Goal: Information Seeking & Learning: Learn about a topic

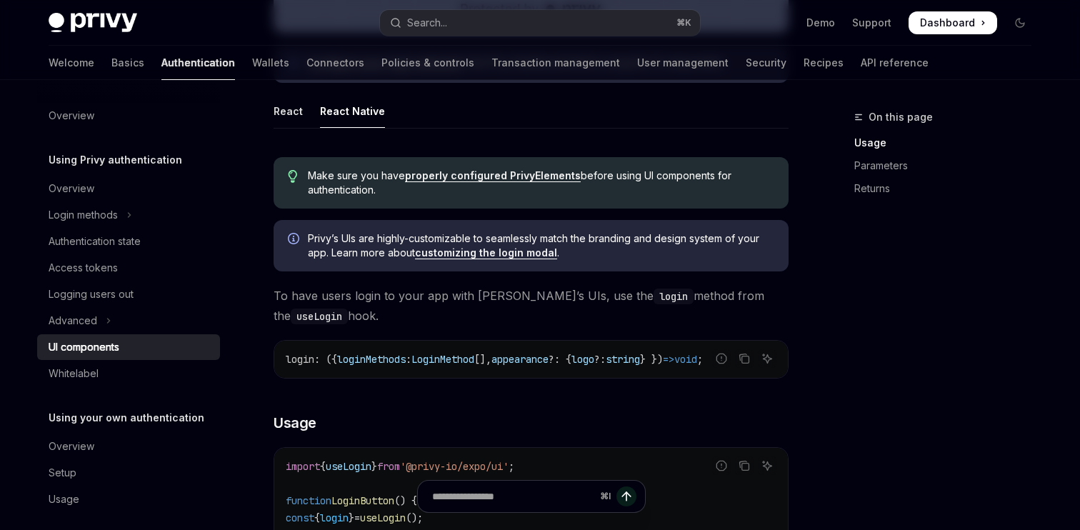
type textarea "*"
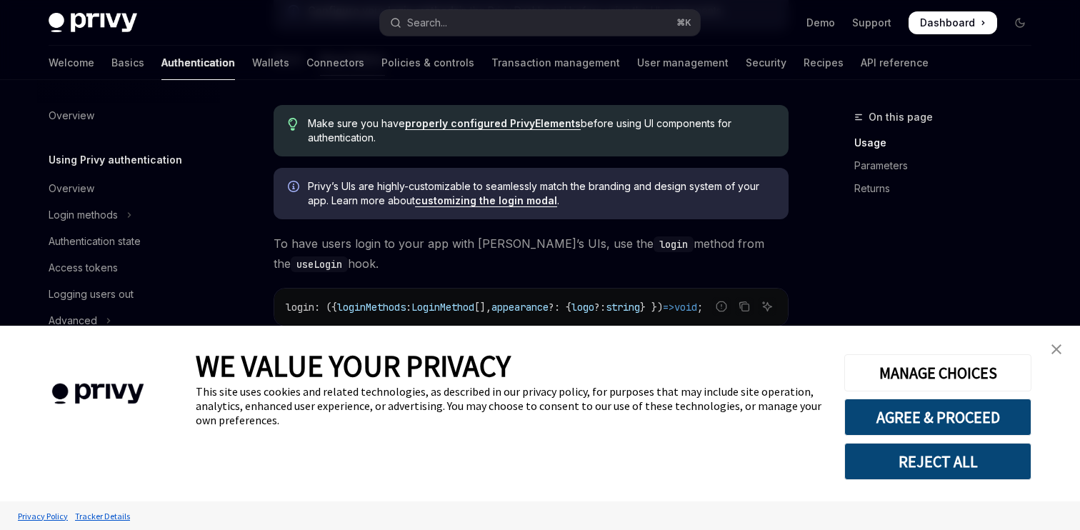
click at [1057, 347] on img "close banner" at bounding box center [1056, 349] width 10 height 10
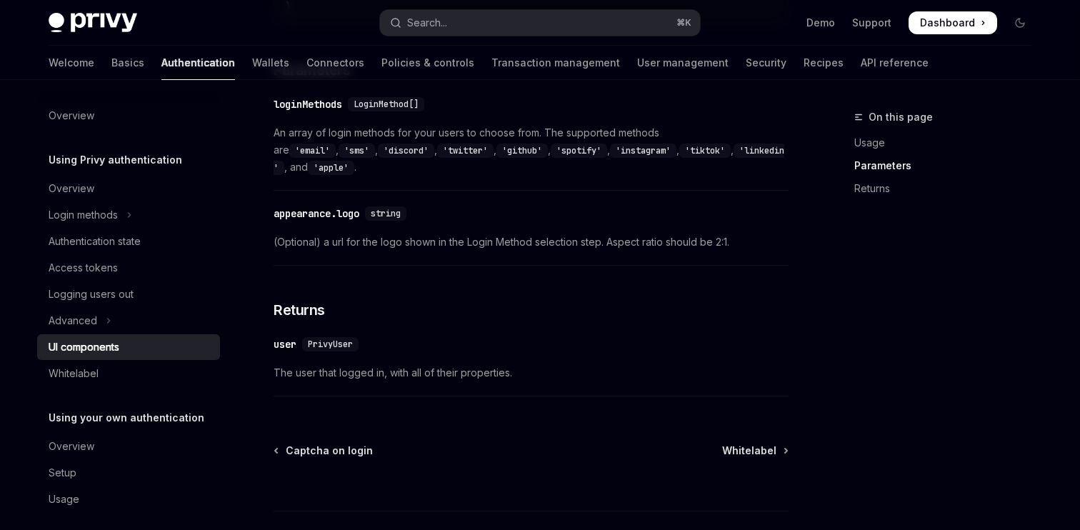
scroll to position [1512, 0]
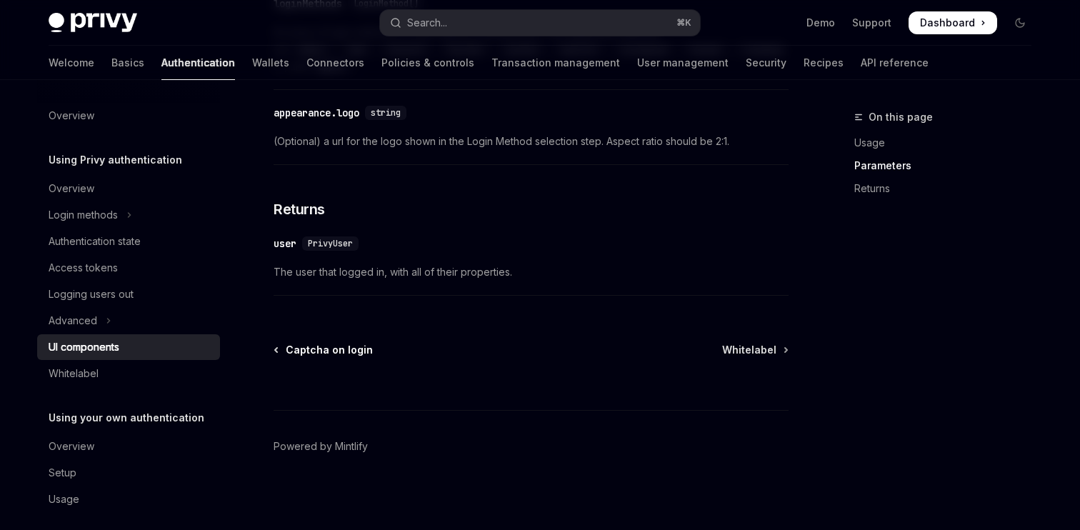
click at [326, 357] on span "Captcha on login" at bounding box center [329, 350] width 87 height 14
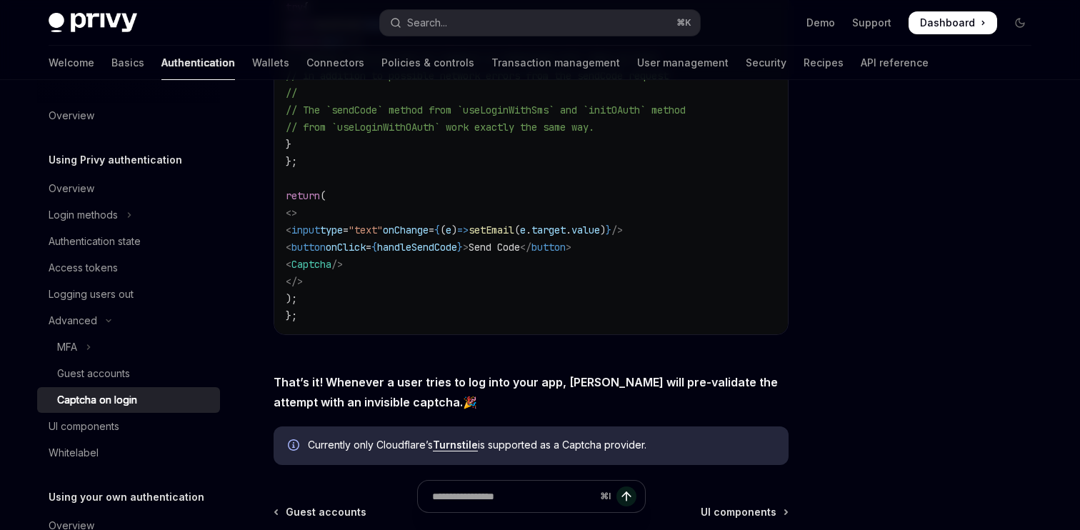
scroll to position [683, 0]
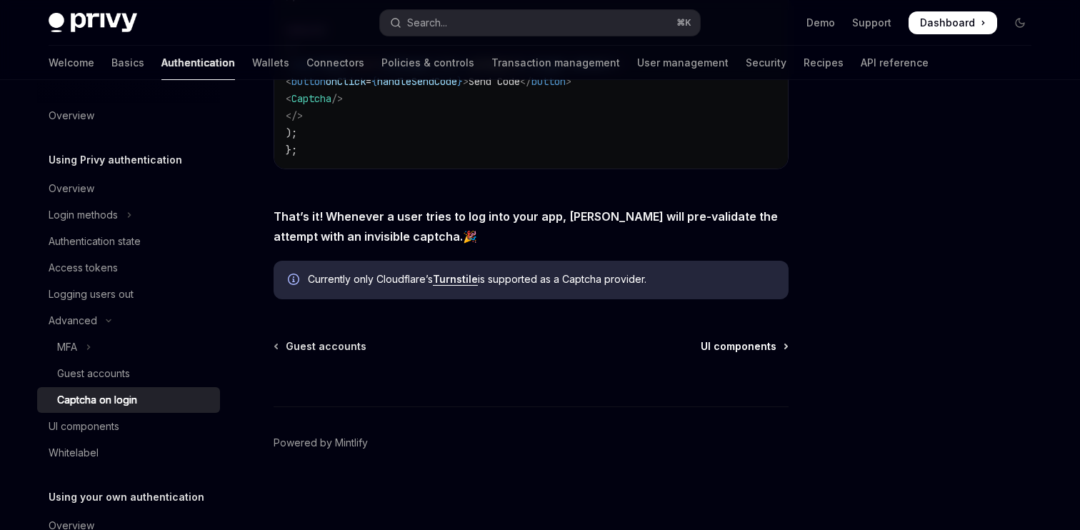
click at [745, 346] on span "UI components" at bounding box center [738, 346] width 76 height 14
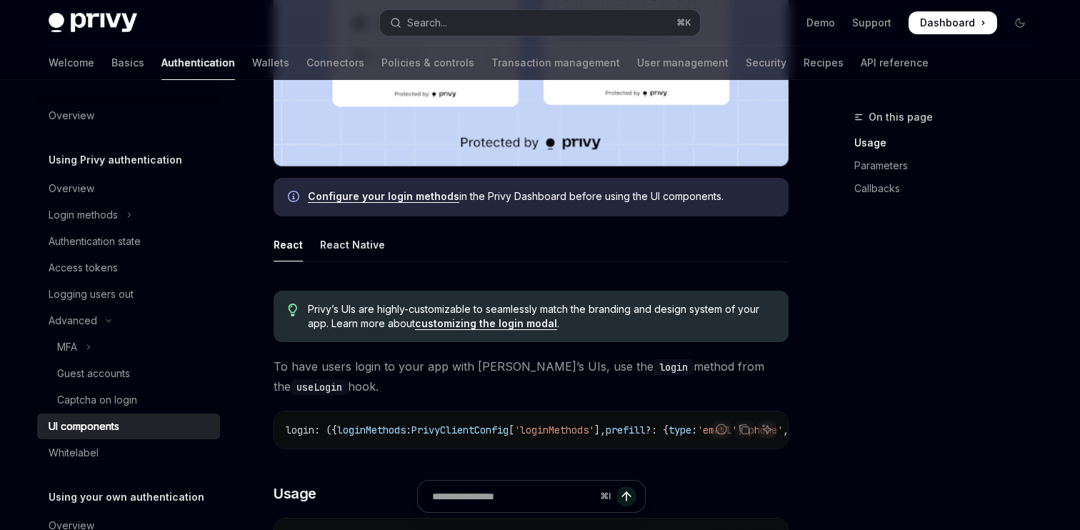
scroll to position [548, 0]
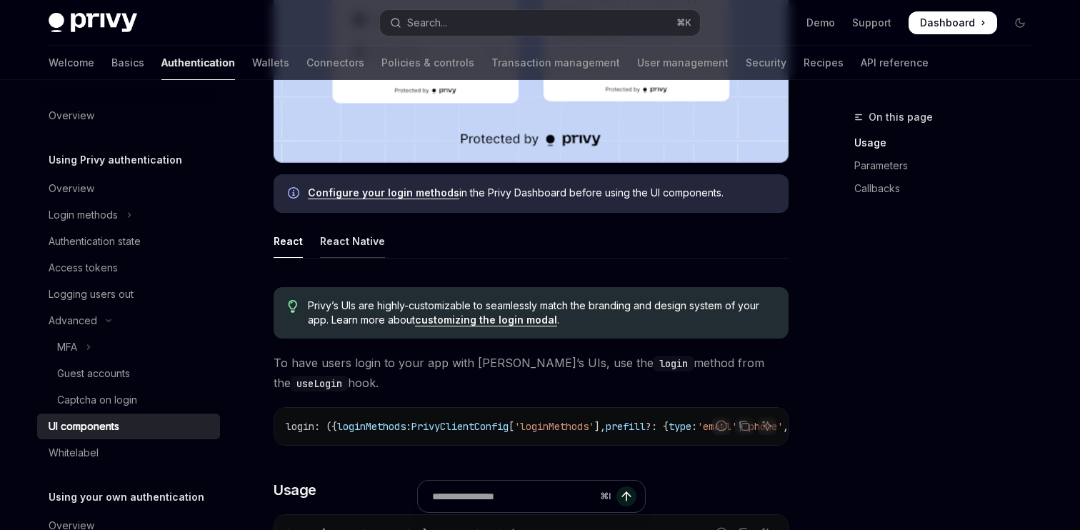
click at [361, 245] on div "React Native" at bounding box center [352, 241] width 65 height 34
type textarea "*"
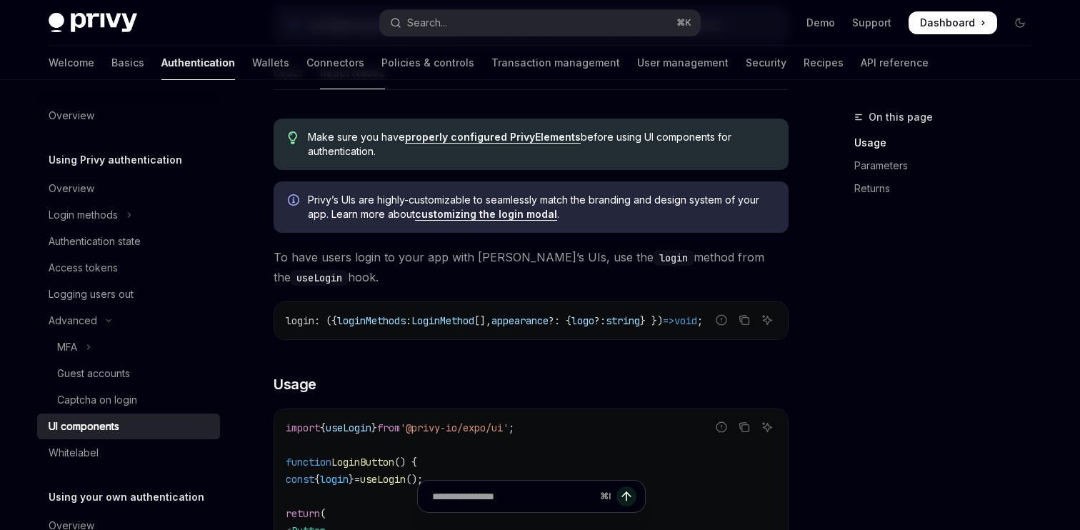
scroll to position [719, 0]
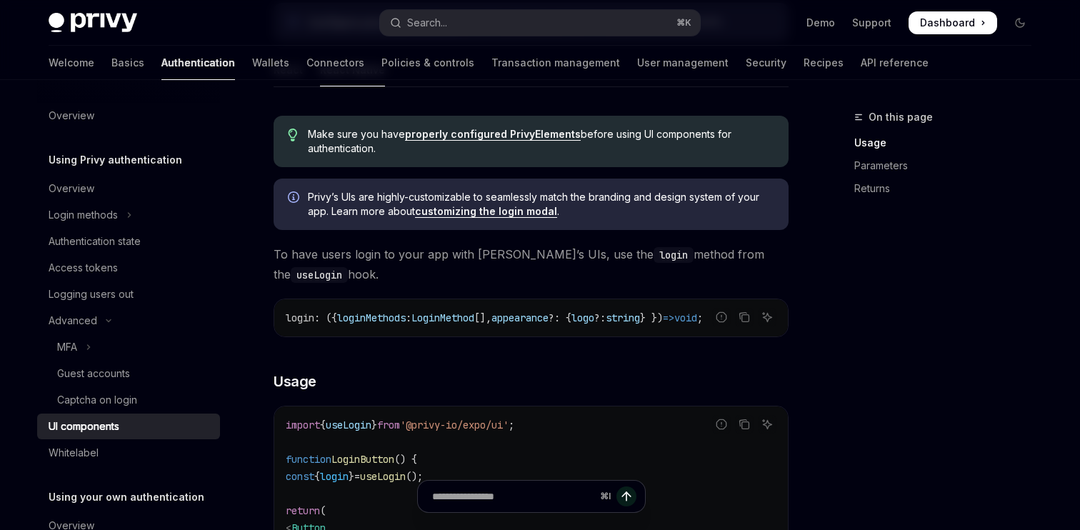
drag, startPoint x: 550, startPoint y: 343, endPoint x: 361, endPoint y: 332, distance: 189.5
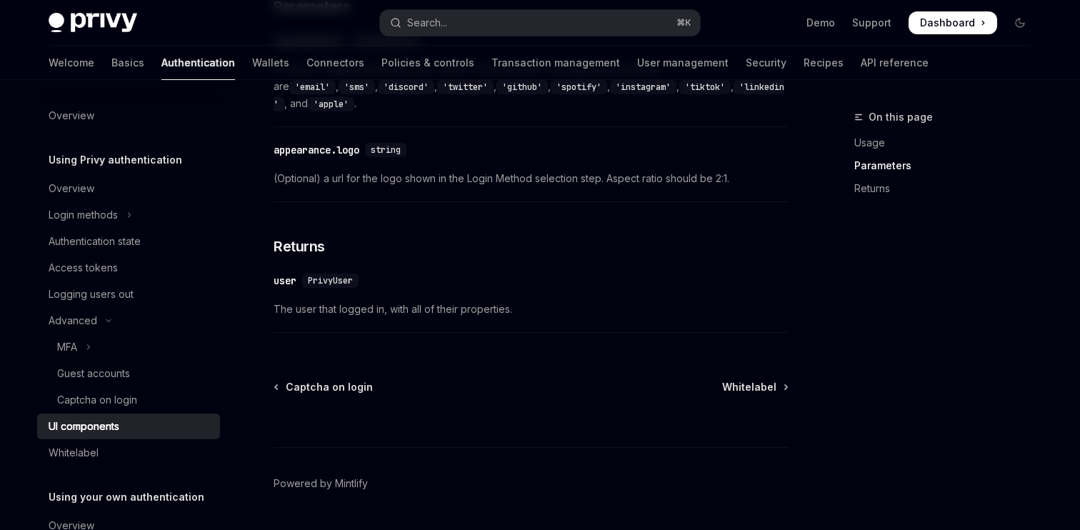
scroll to position [1522, 0]
